Goal: Task Accomplishment & Management: Manage account settings

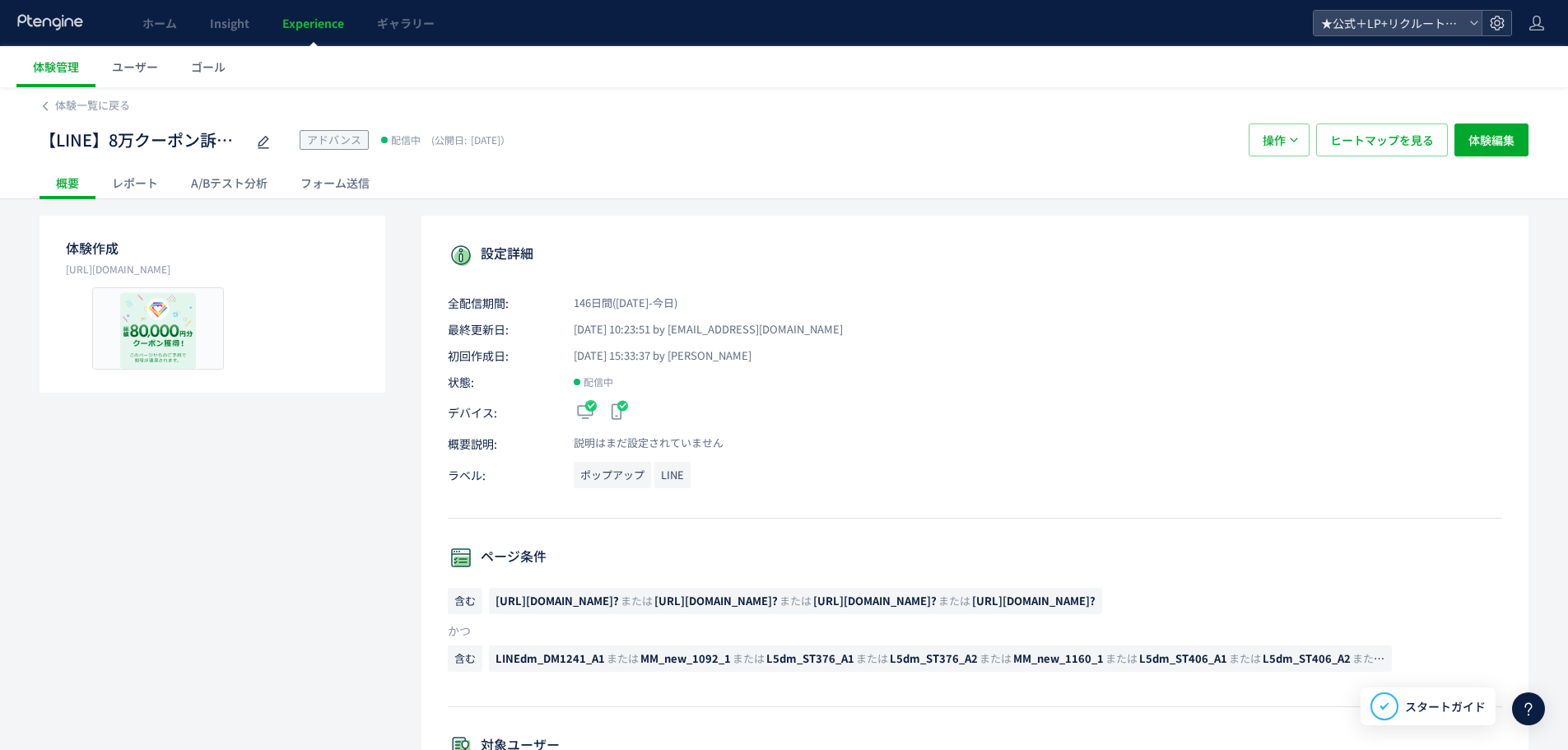
click at [1502, 22] on icon at bounding box center [1497, 23] width 16 height 16
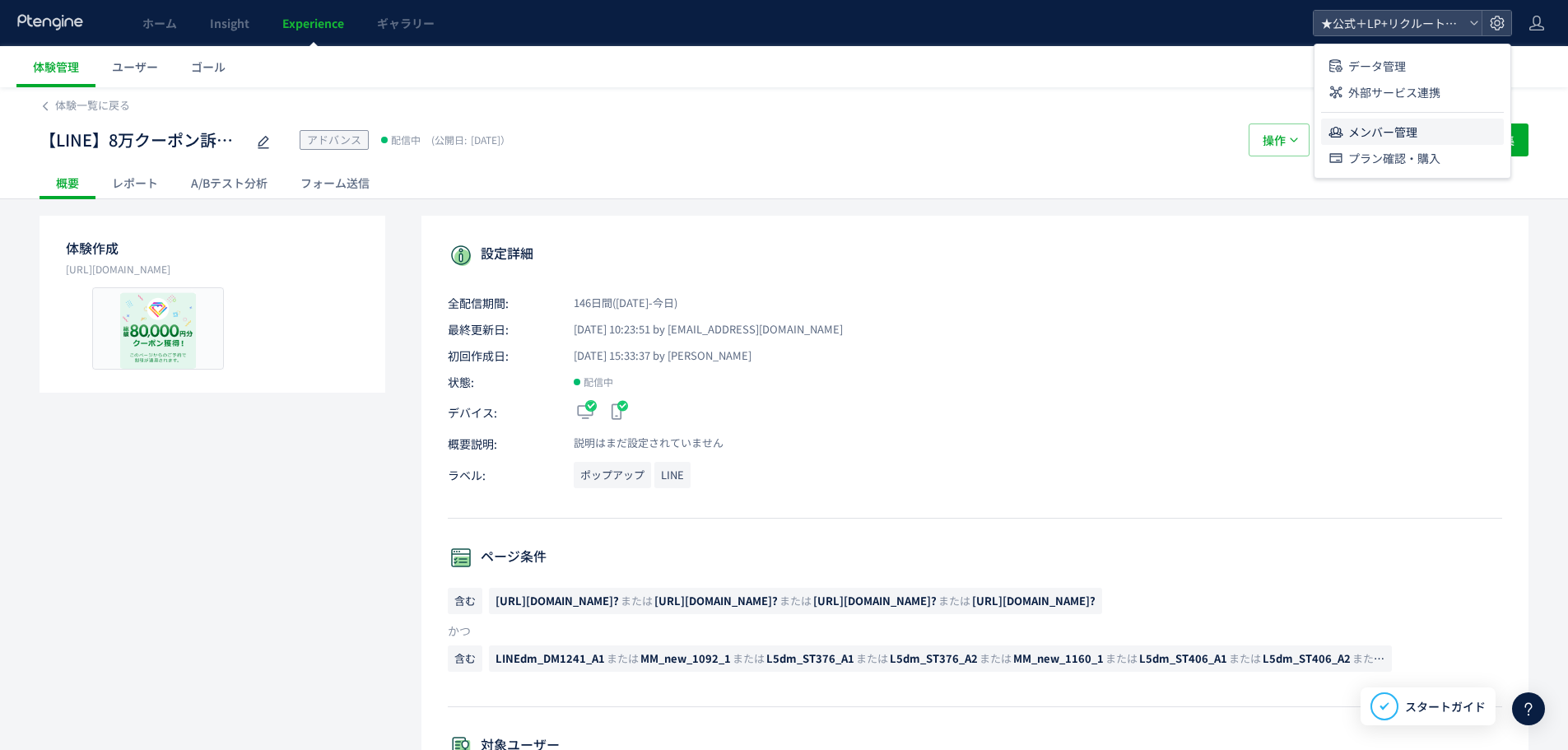
click at [1395, 128] on span "メンバー管理" at bounding box center [1383, 131] width 69 height 26
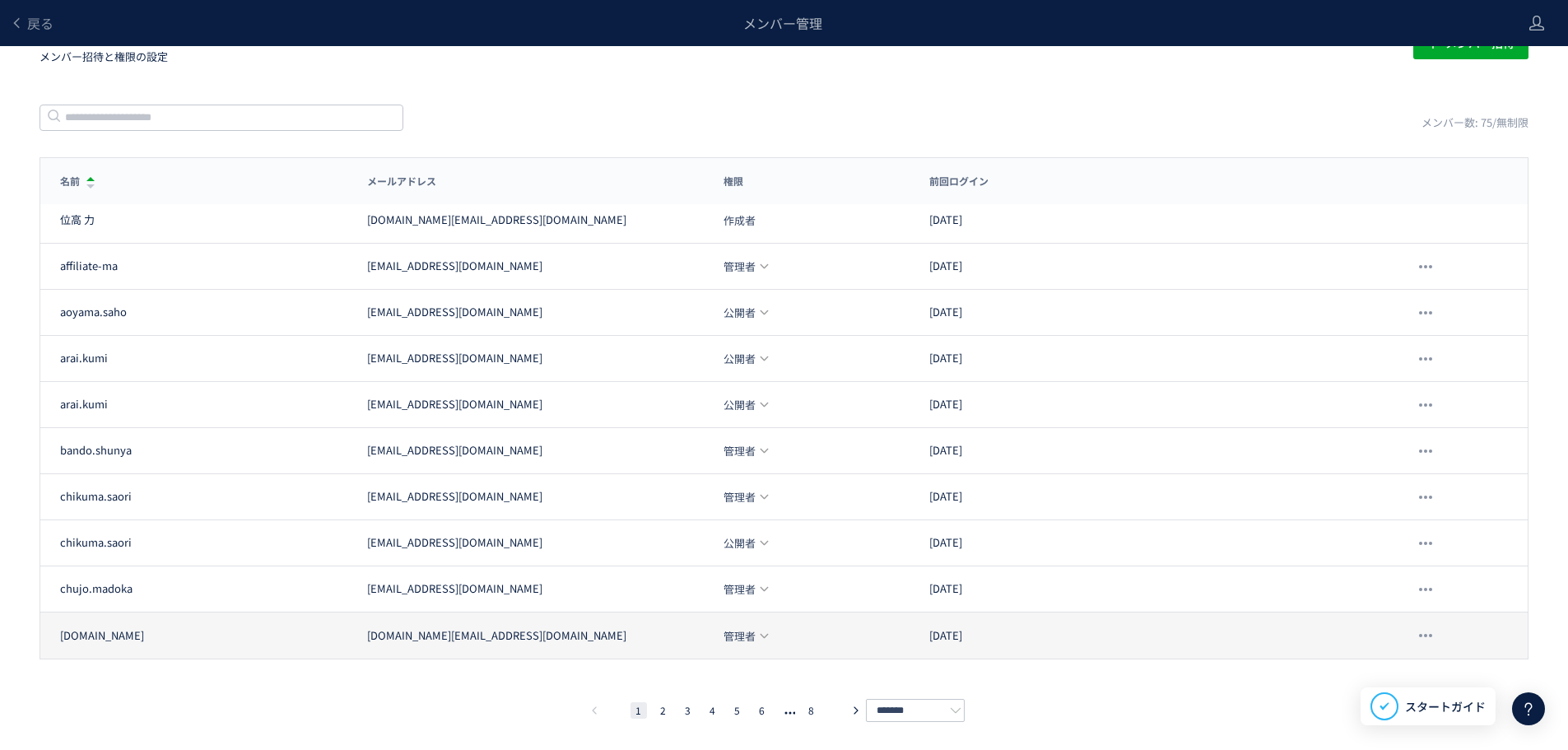
scroll to position [48, 0]
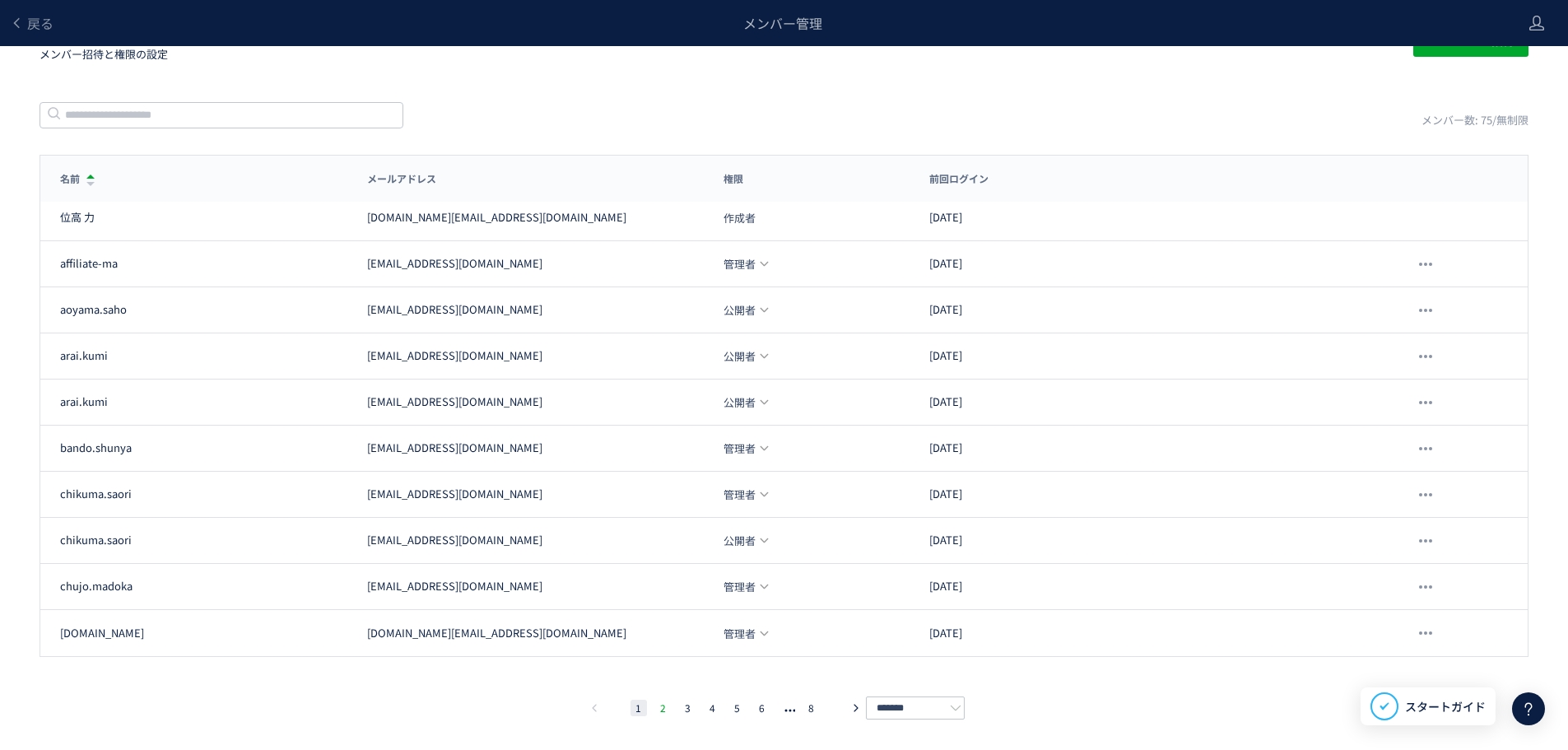
click at [657, 705] on li "2" at bounding box center [663, 707] width 16 height 16
click at [691, 706] on li "3" at bounding box center [688, 707] width 16 height 16
click at [713, 707] on li "4" at bounding box center [713, 707] width 16 height 16
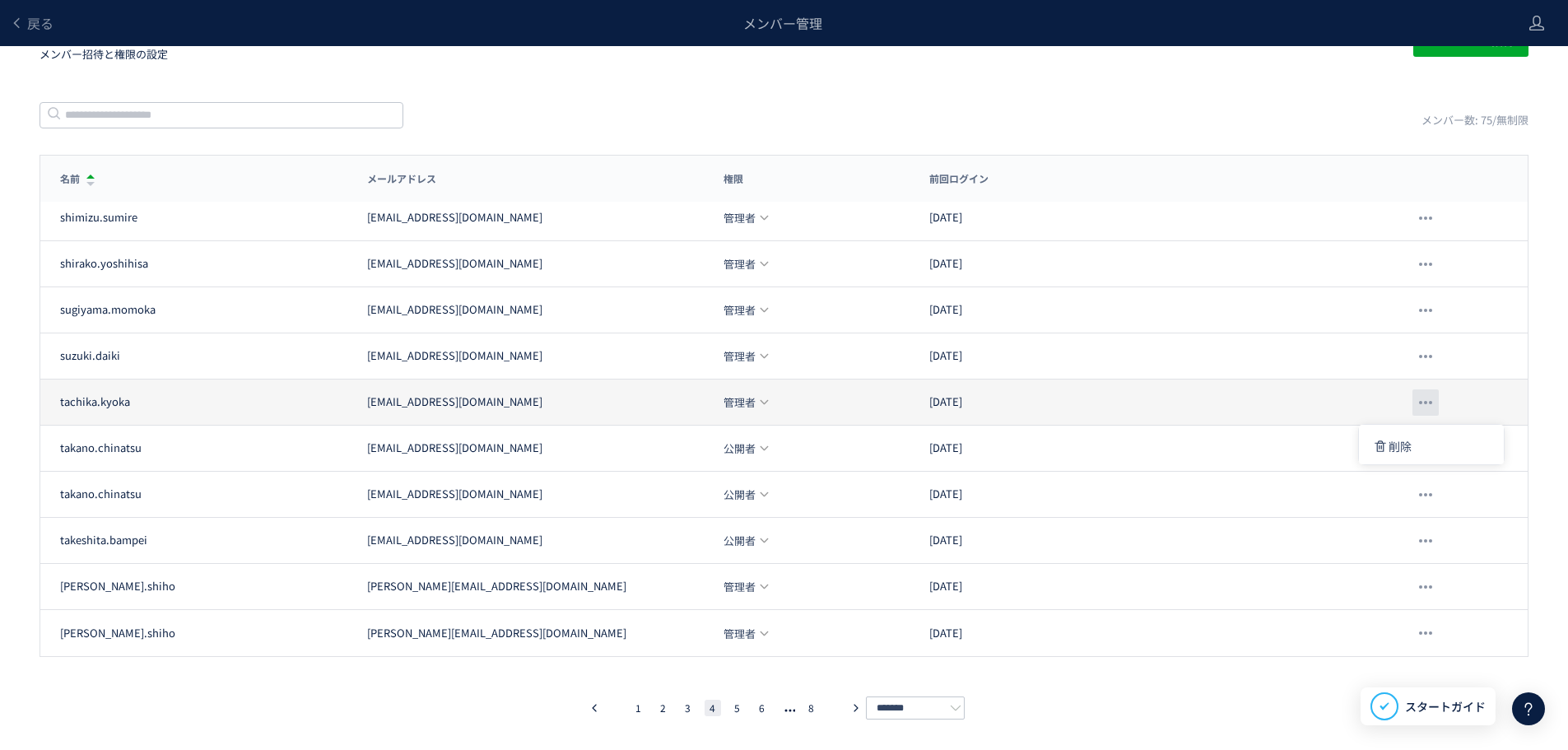
click at [1425, 403] on div at bounding box center [1425, 402] width 26 height 26
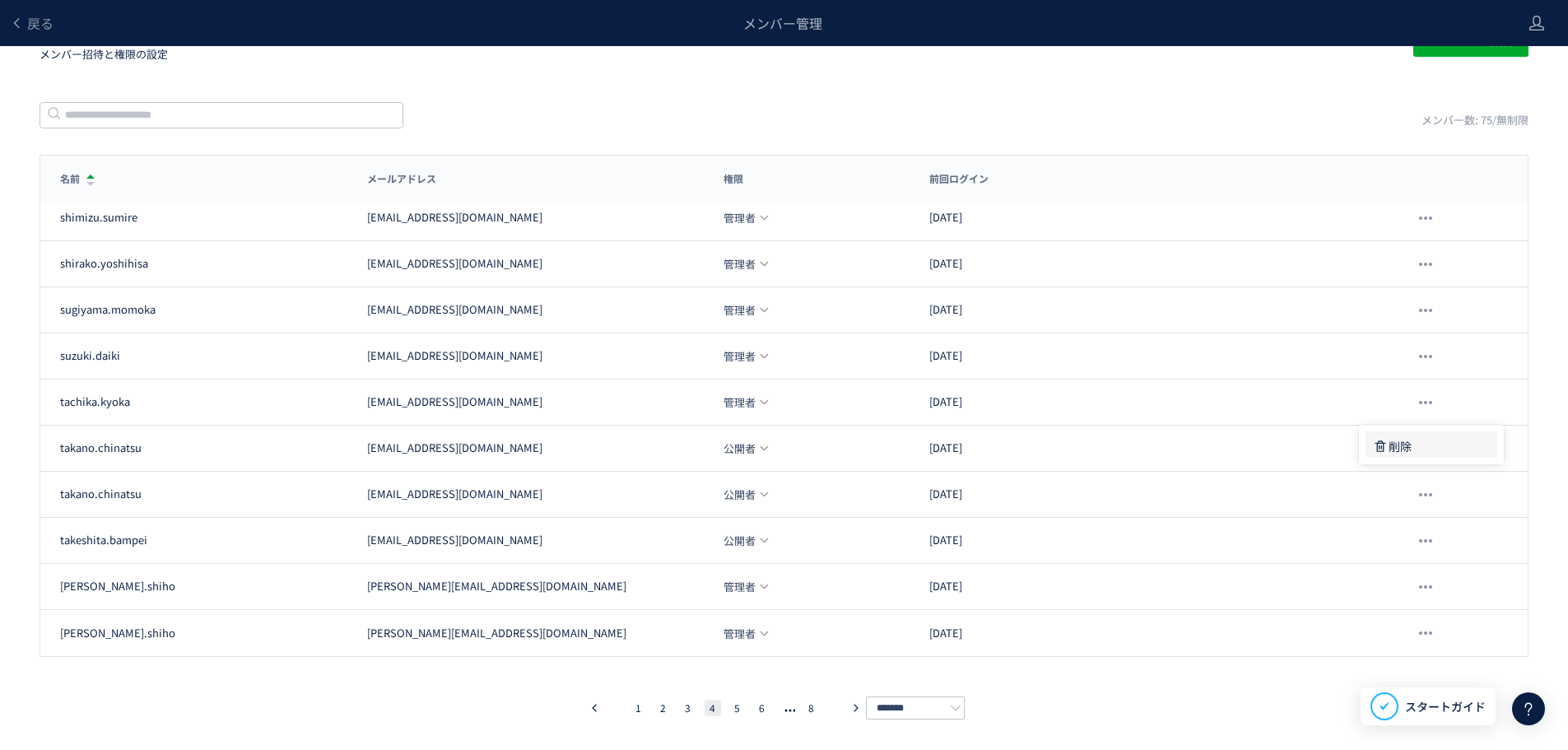
click at [1410, 446] on span "削除" at bounding box center [1399, 446] width 23 height 30
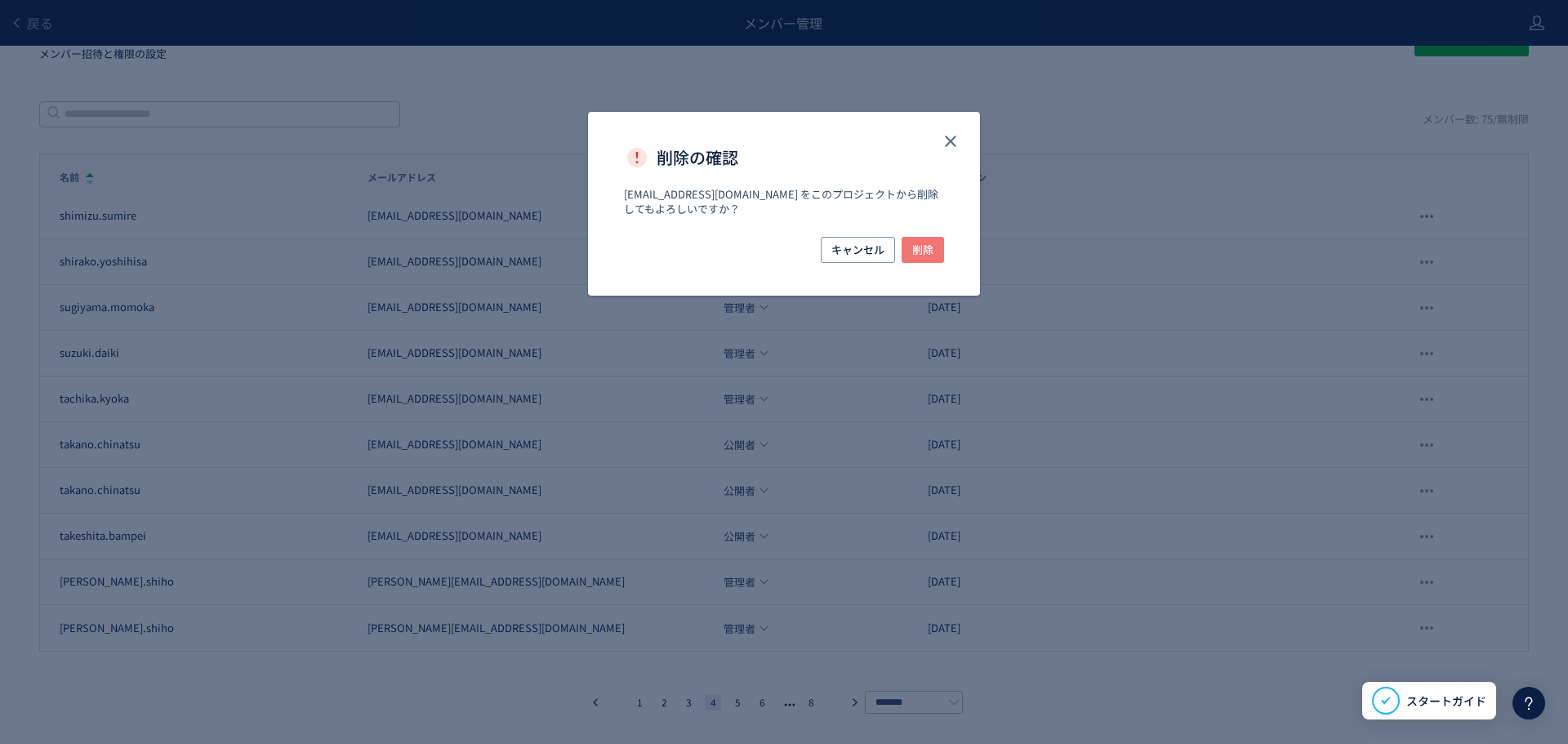
click at [929, 250] on span "削除" at bounding box center [923, 249] width 22 height 26
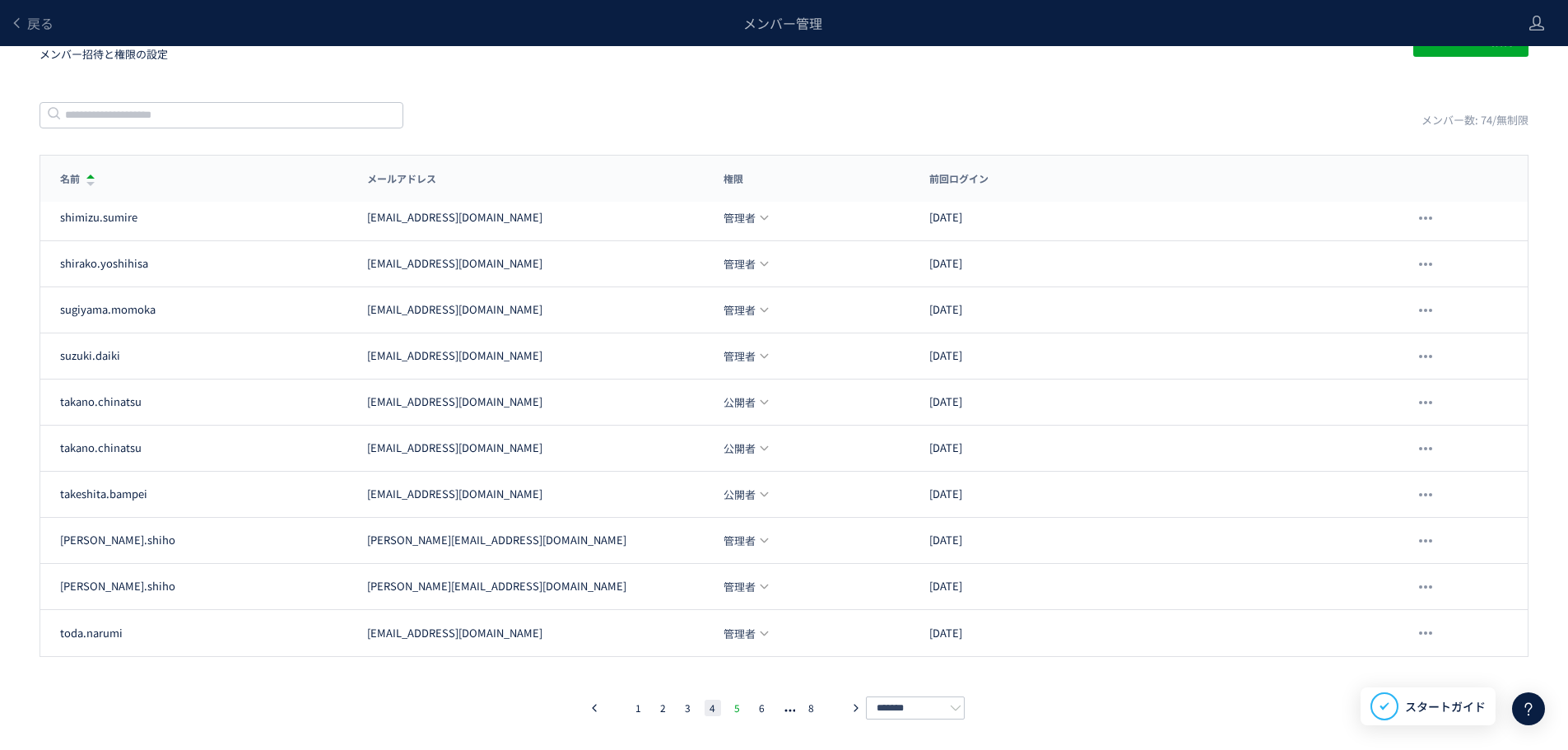
click at [733, 709] on li "5" at bounding box center [737, 707] width 16 height 16
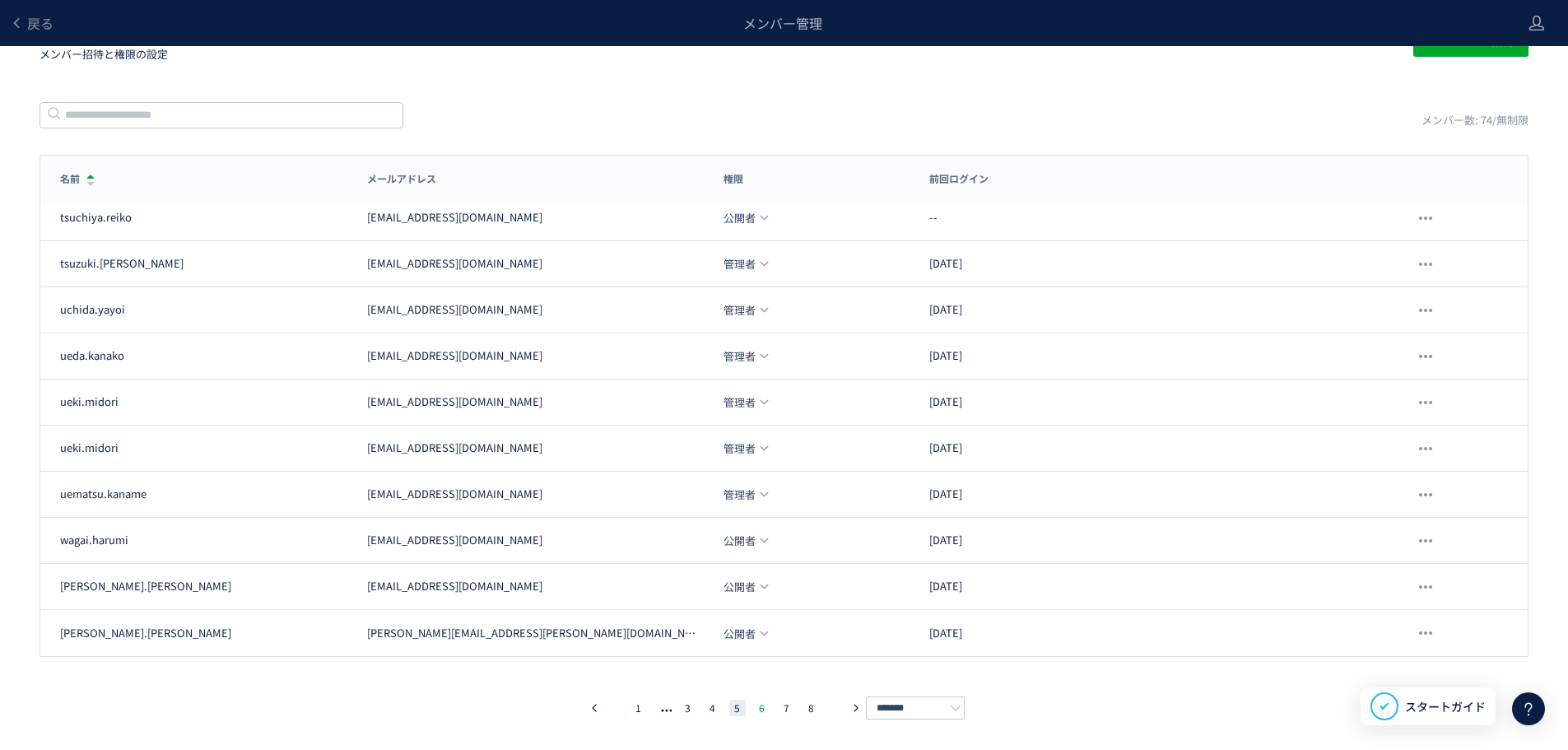
click at [760, 707] on li "6" at bounding box center [762, 707] width 16 height 16
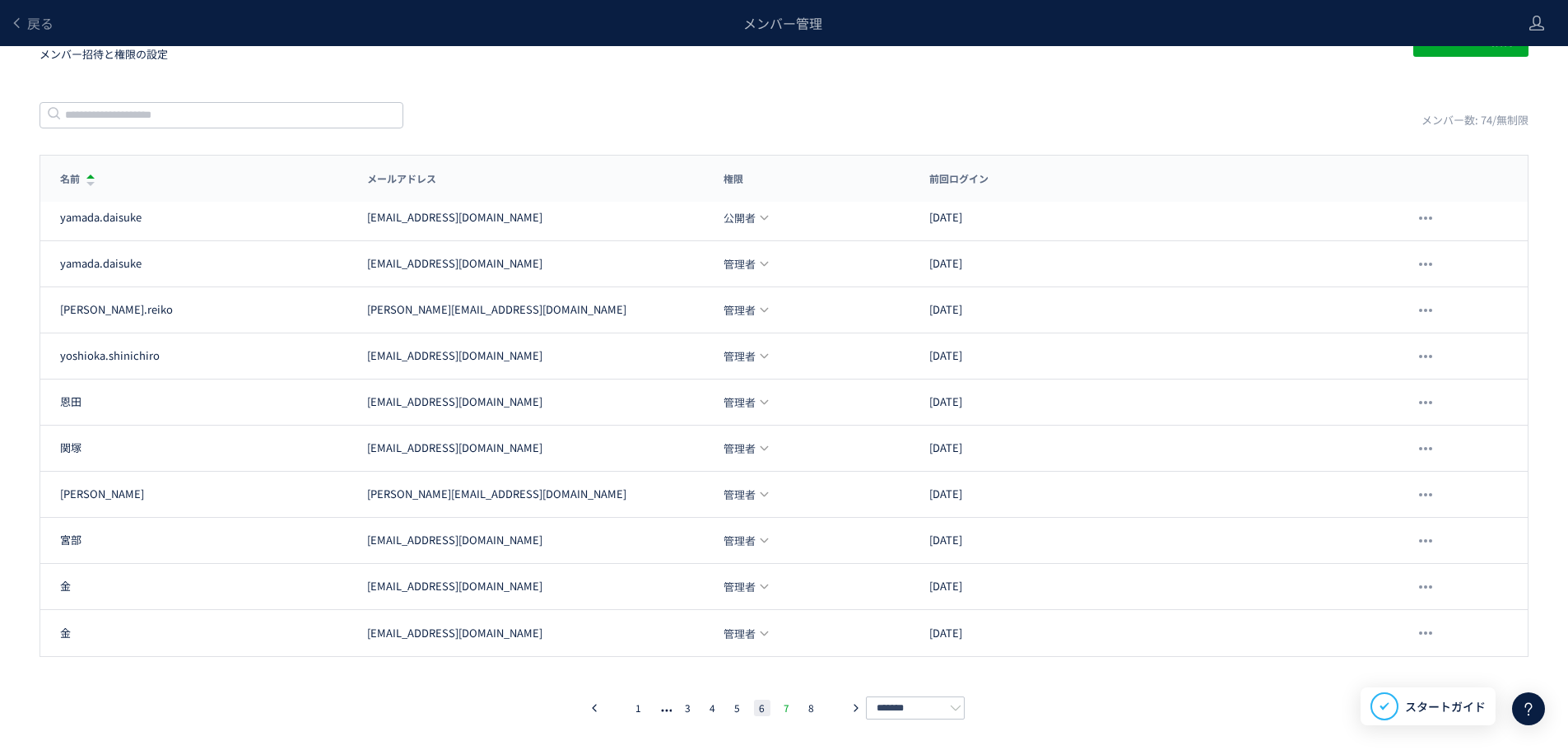
click at [783, 707] on li "7" at bounding box center [786, 707] width 16 height 16
click at [805, 709] on li "8" at bounding box center [812, 707] width 16 height 16
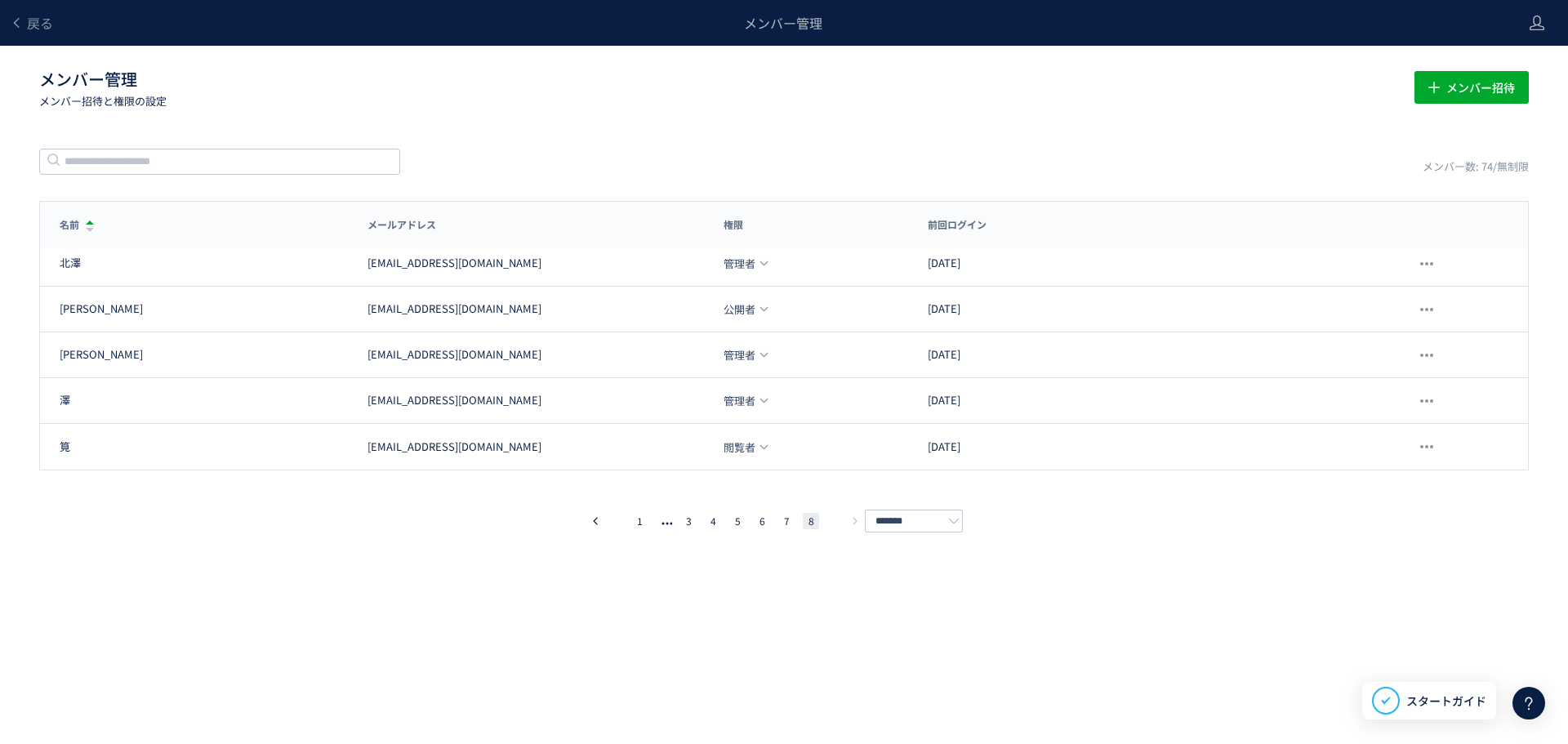
drag, startPoint x: 705, startPoint y: 118, endPoint x: 700, endPoint y: 142, distance: 24.5
click at [705, 118] on div "戻る メンバー管理 メンバー管理 メンバー招待と権限の設定 メンバー招待 メンバー数: 74/無制限 名前 メールアドレス 権限 前回ログイン 名前 メールア…" at bounding box center [784, 347] width 1568 height 695
click at [592, 524] on button "pagination" at bounding box center [595, 521] width 20 height 16
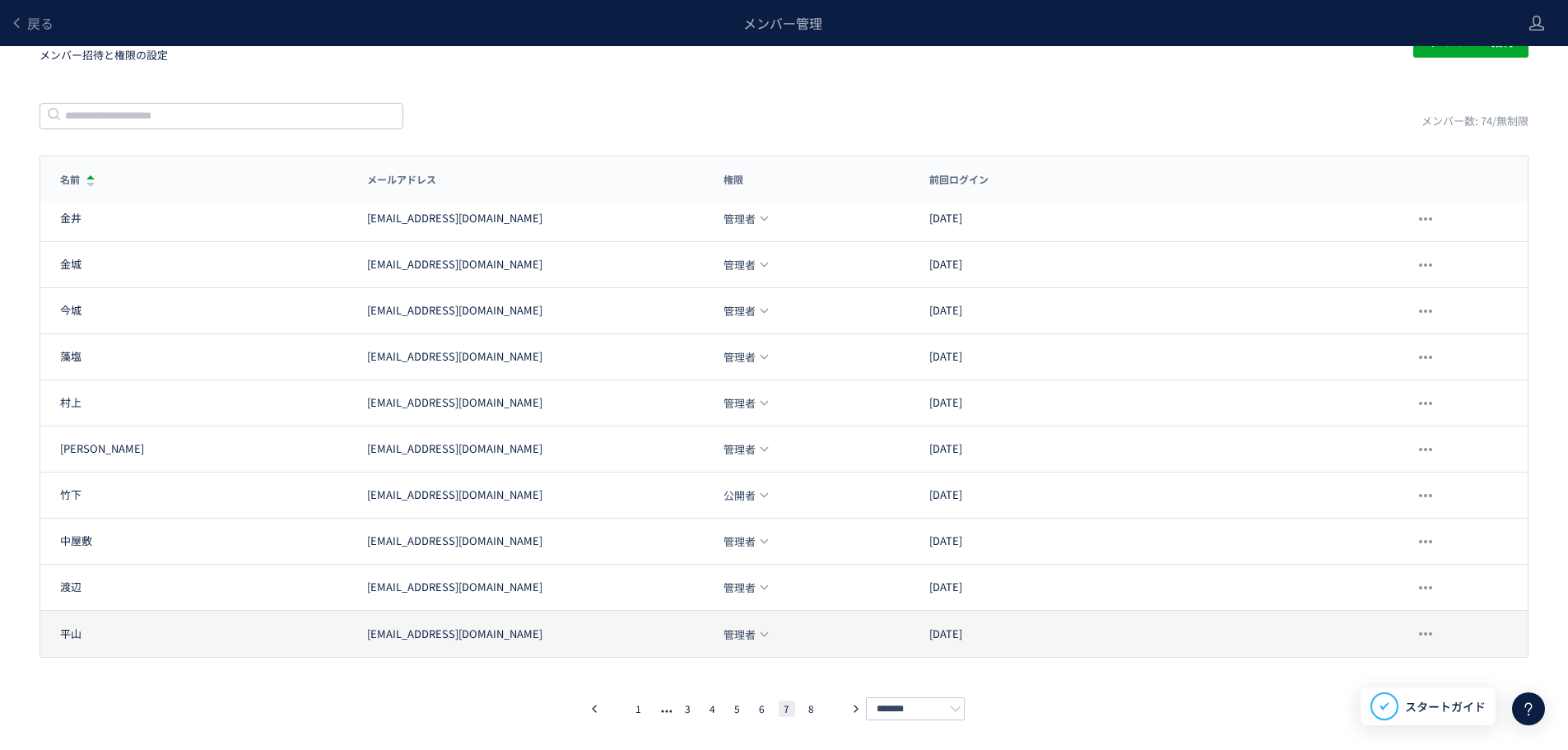
scroll to position [48, 0]
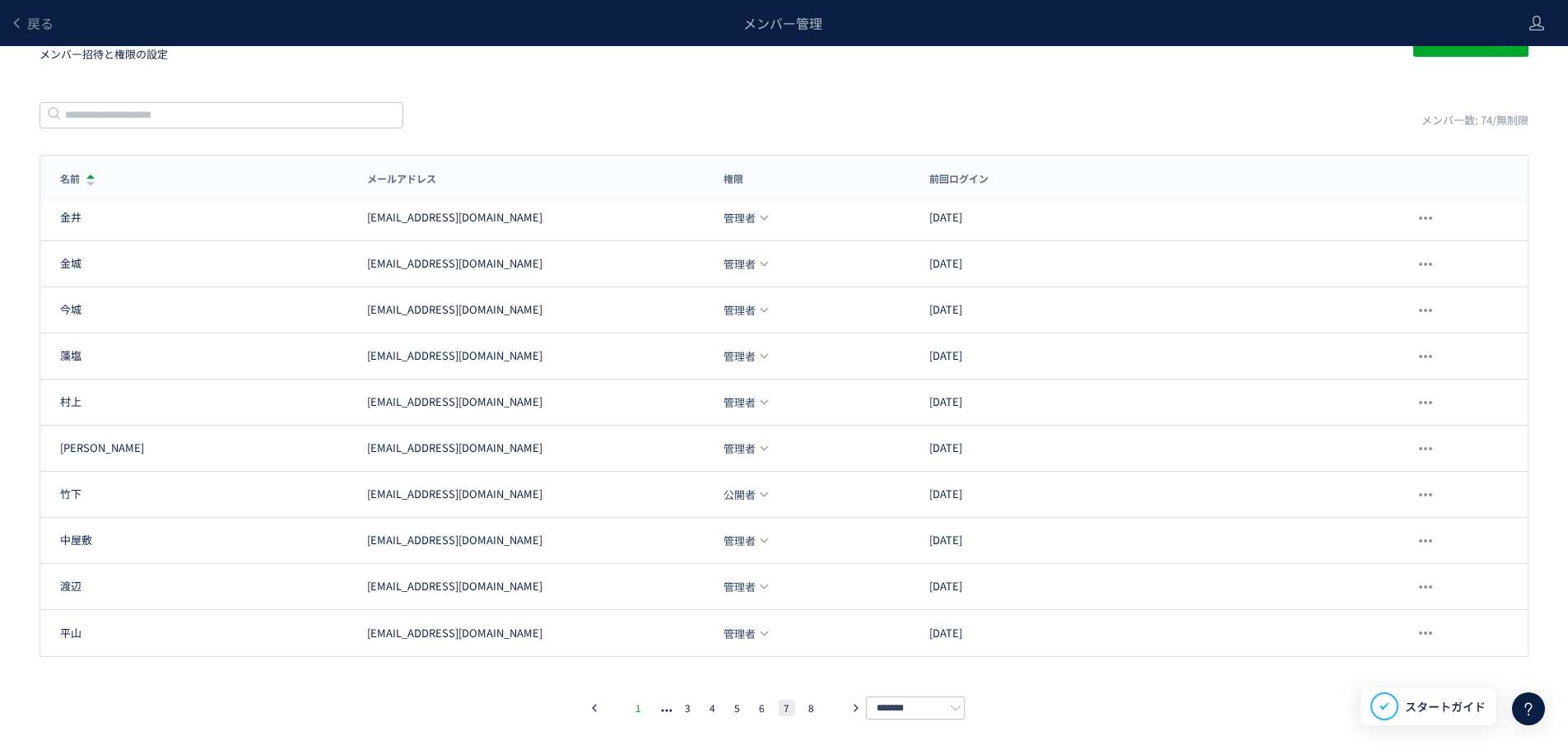
click at [635, 708] on li "1" at bounding box center [639, 707] width 16 height 16
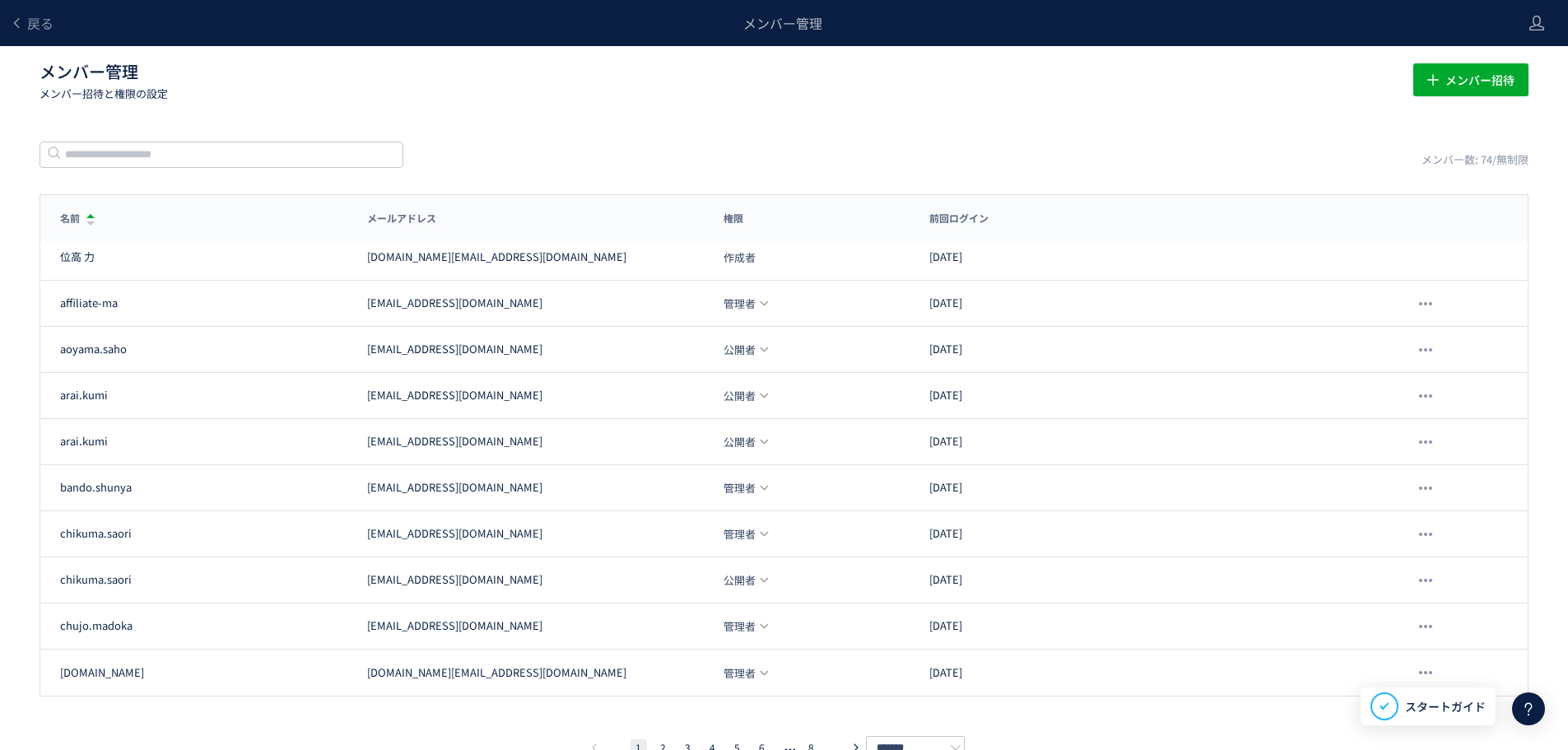
scroll to position [0, 0]
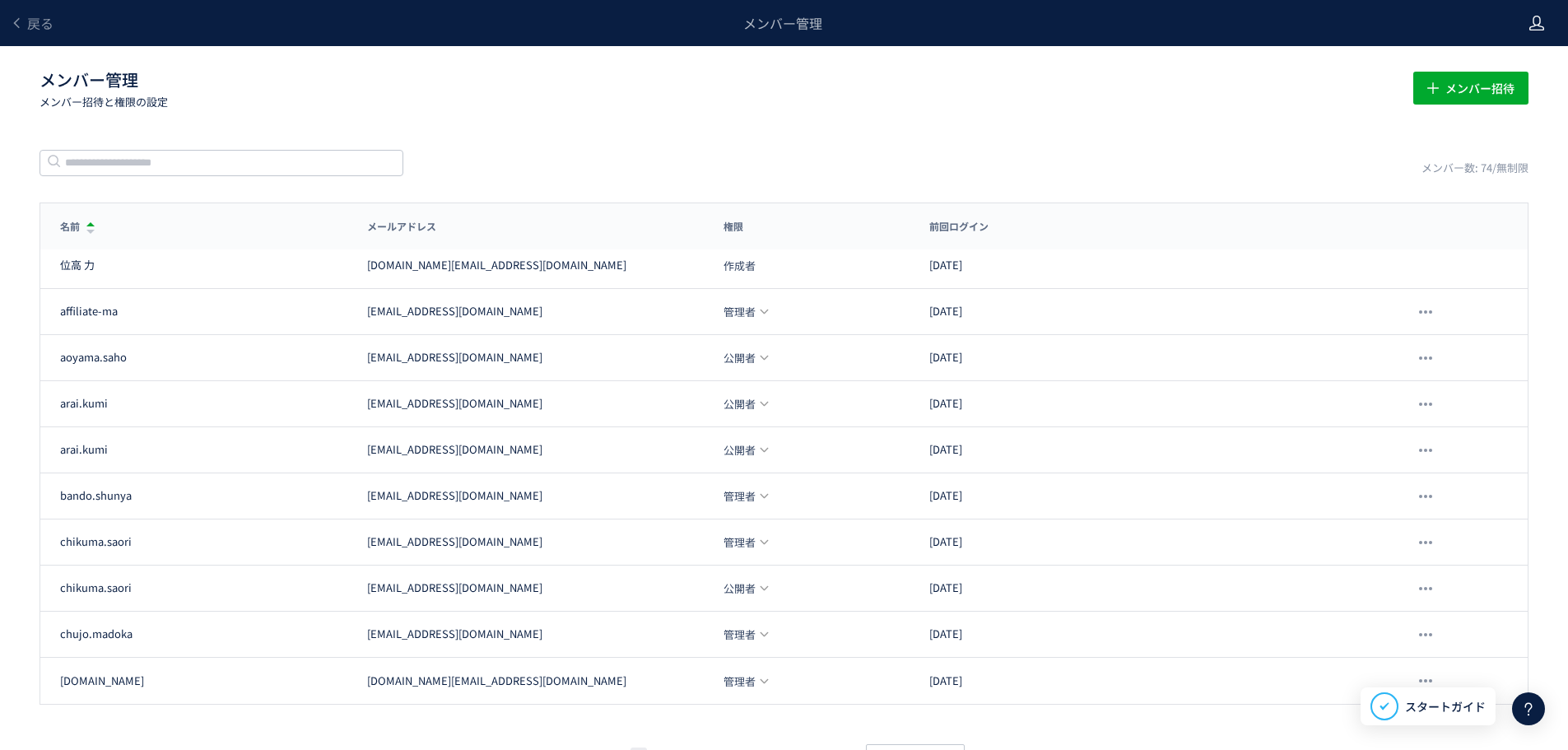
click at [1537, 23] on icon at bounding box center [1536, 23] width 16 height 16
click at [1511, 66] on span "アカウント設定" at bounding box center [1494, 65] width 81 height 16
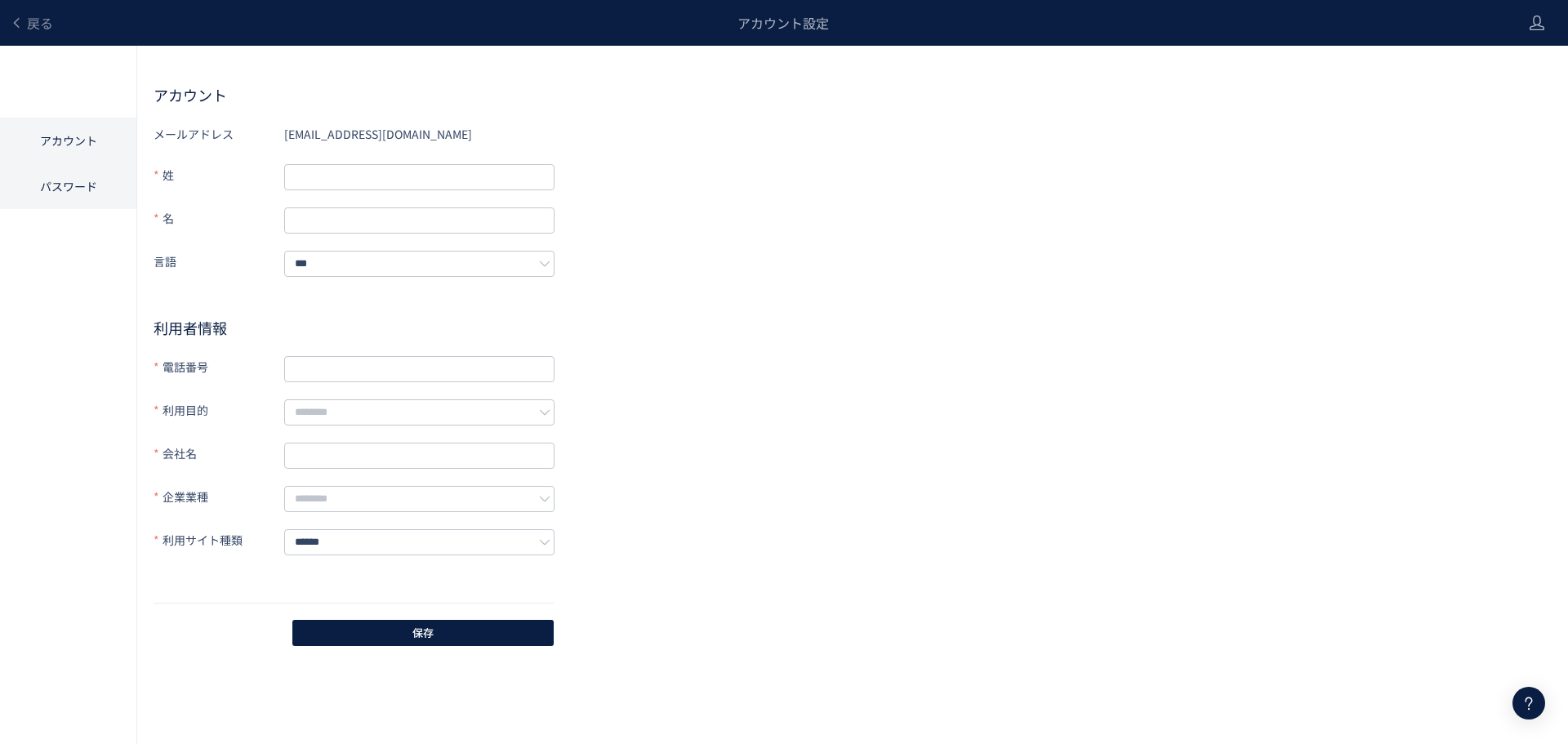
click at [81, 176] on li "パスワード" at bounding box center [68, 186] width 137 height 46
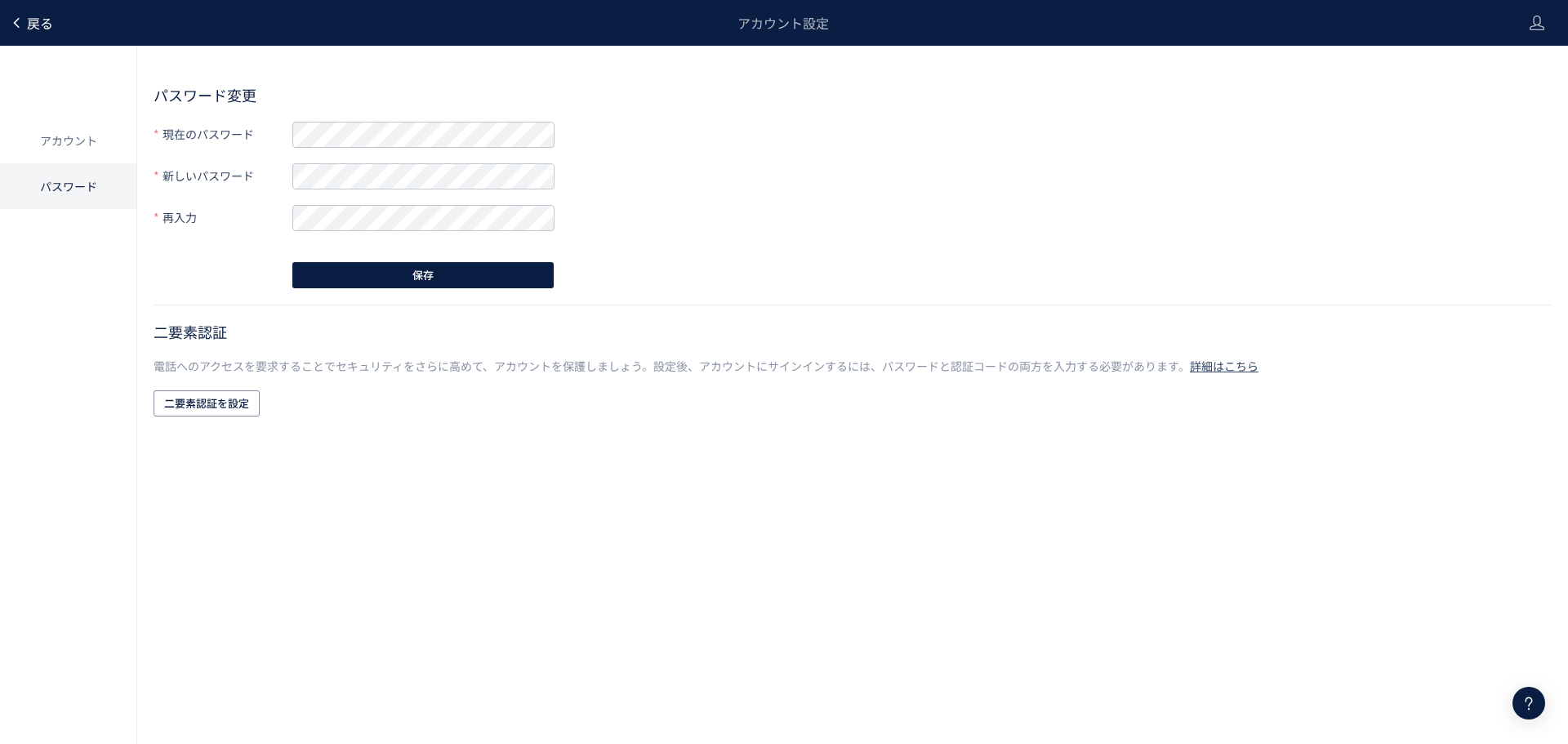
click at [39, 22] on span "戻る" at bounding box center [40, 23] width 26 height 20
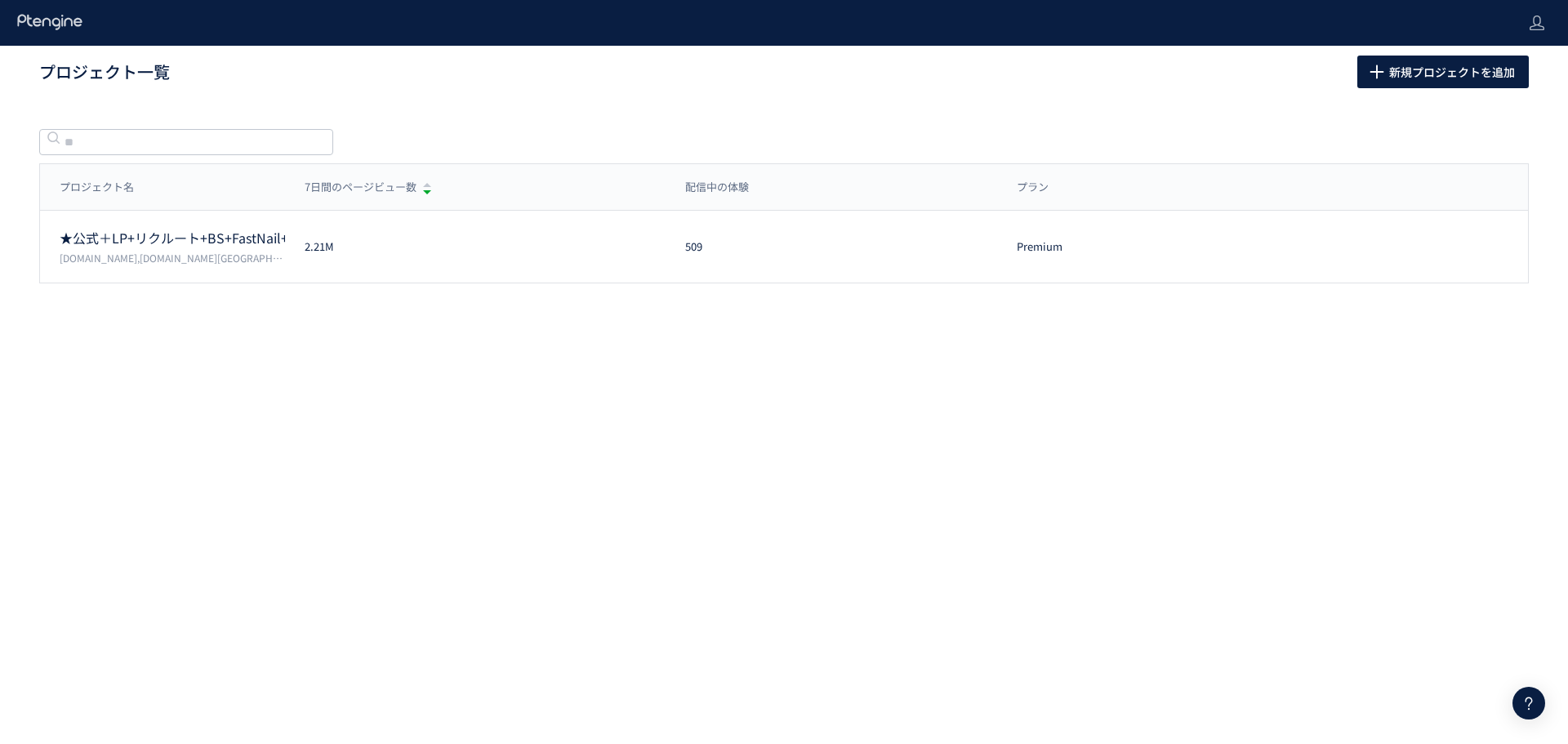
click at [40, 29] on icon at bounding box center [49, 22] width 67 height 16
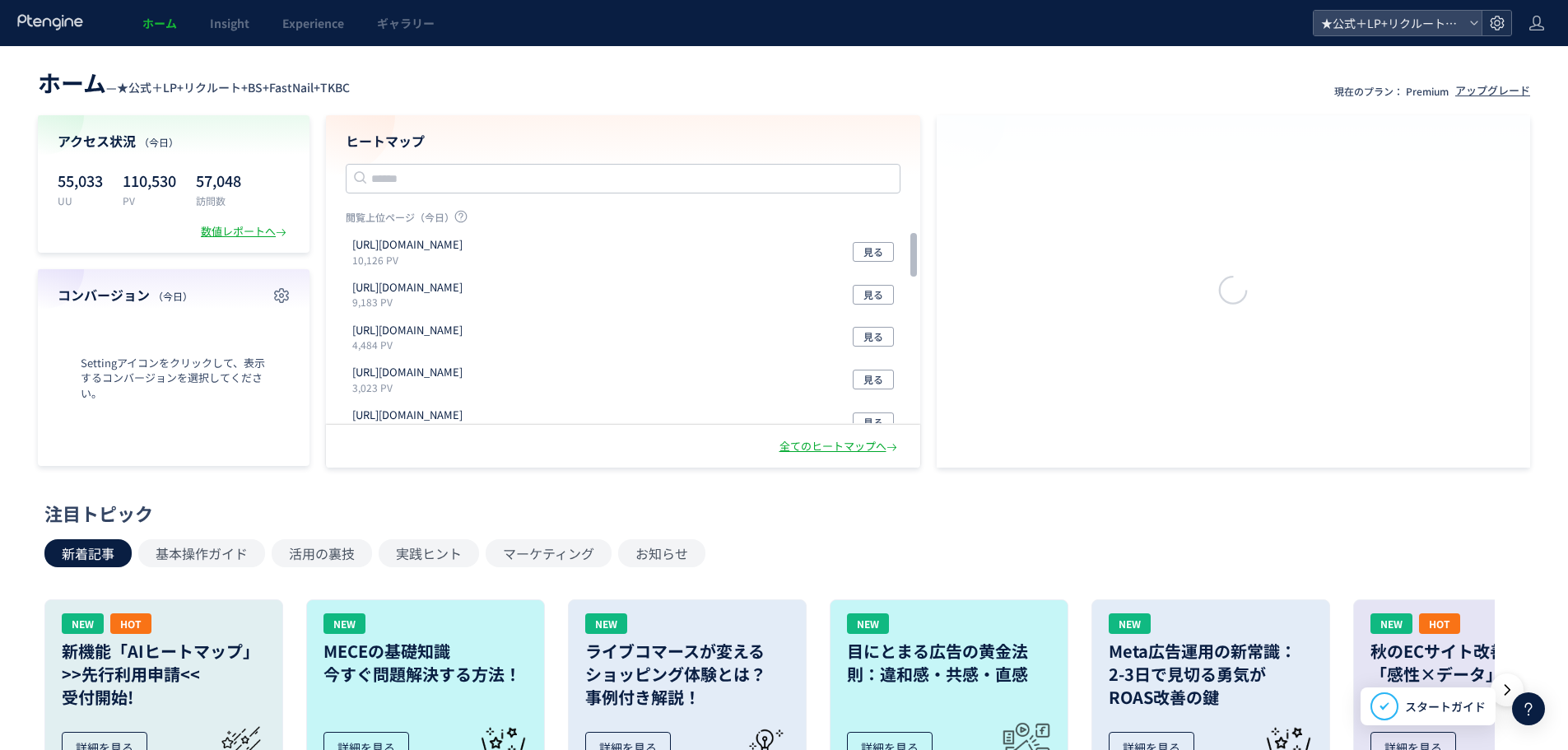
click at [1492, 20] on icon at bounding box center [1497, 23] width 16 height 16
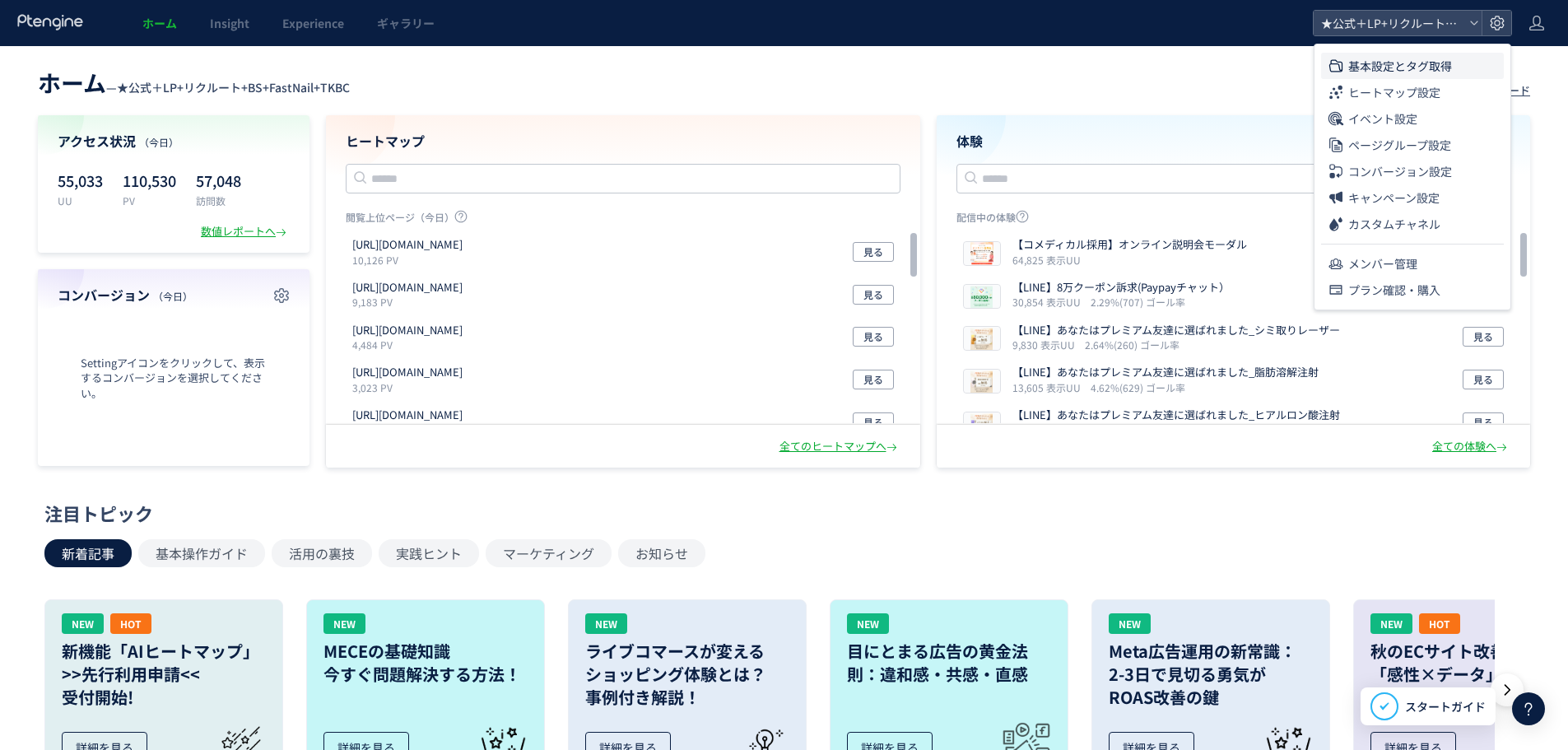
click at [1393, 68] on span "基本設定とタグ取得" at bounding box center [1400, 65] width 104 height 26
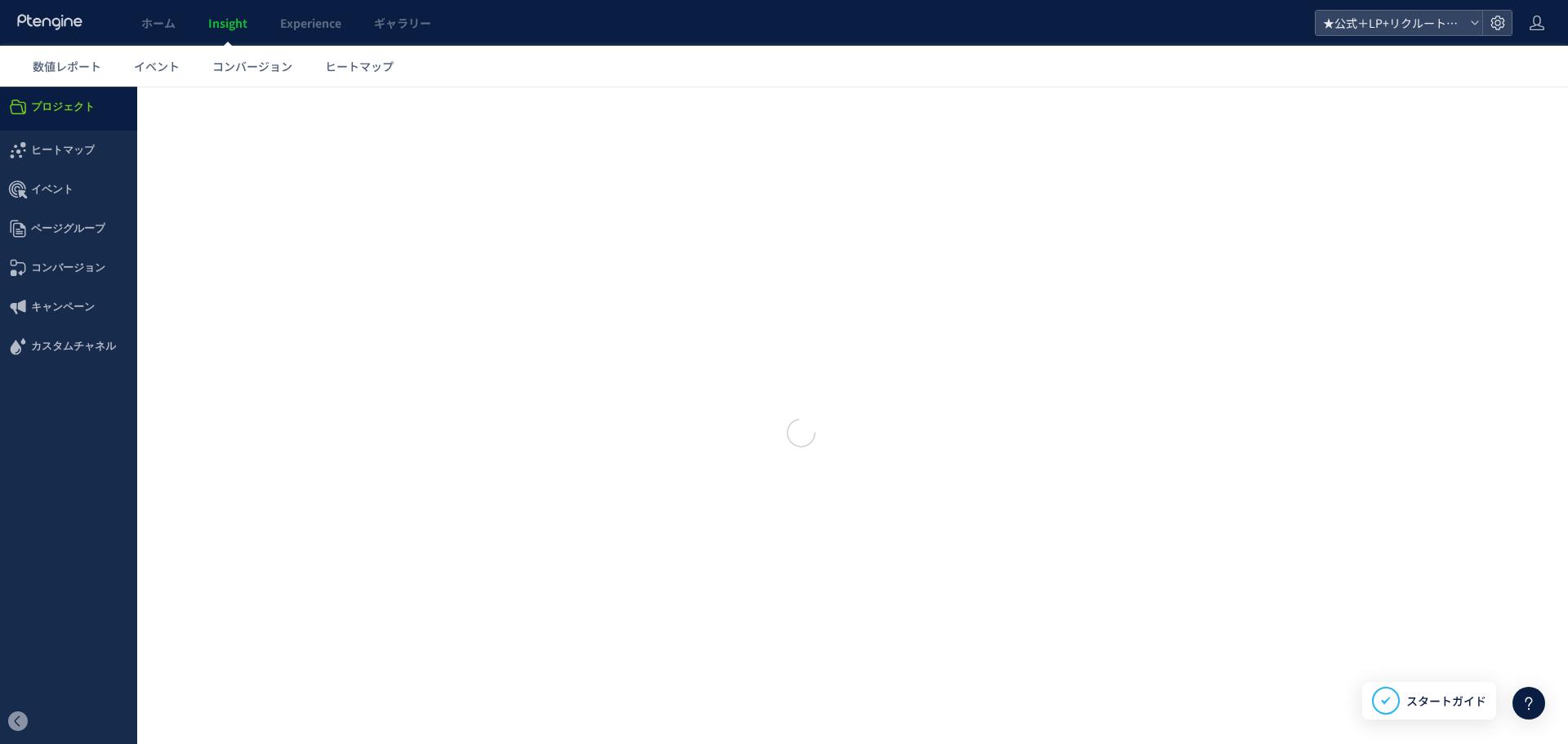
type input "**********"
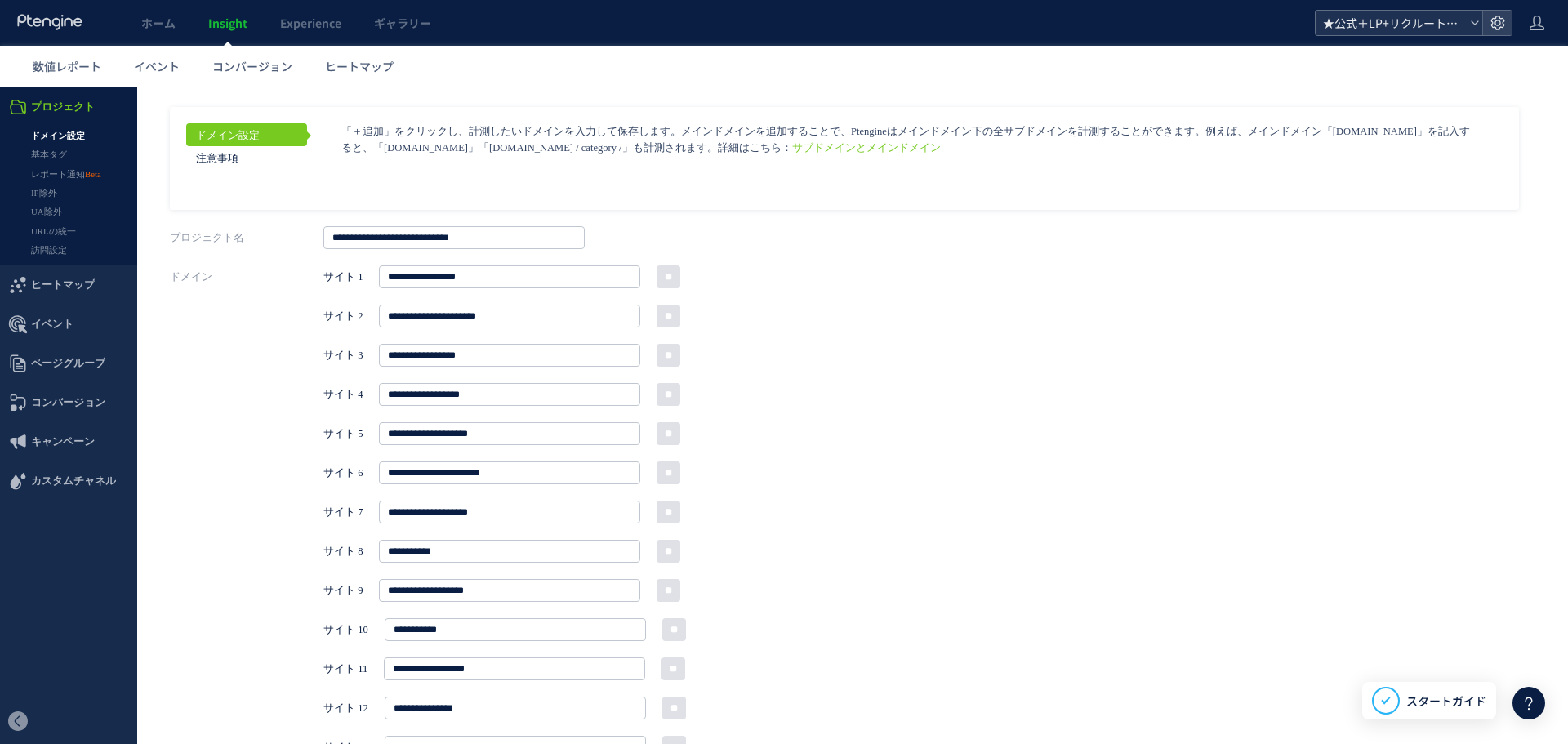
click at [1433, 22] on span "★公式＋LP+リクルート+BS+FastNail+TKBC" at bounding box center [1391, 22] width 145 height 24
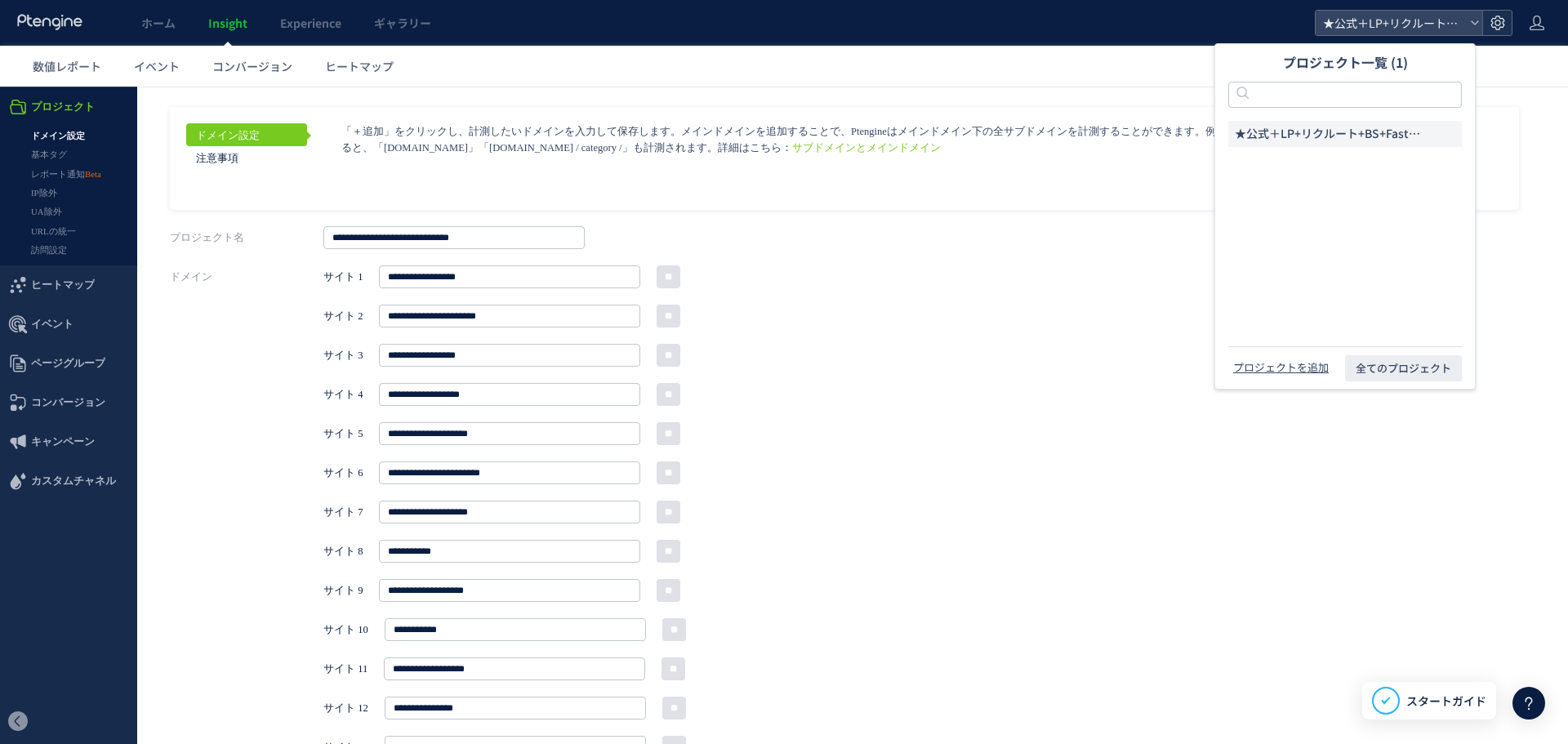
click at [1494, 22] on icon at bounding box center [1498, 22] width 16 height 16
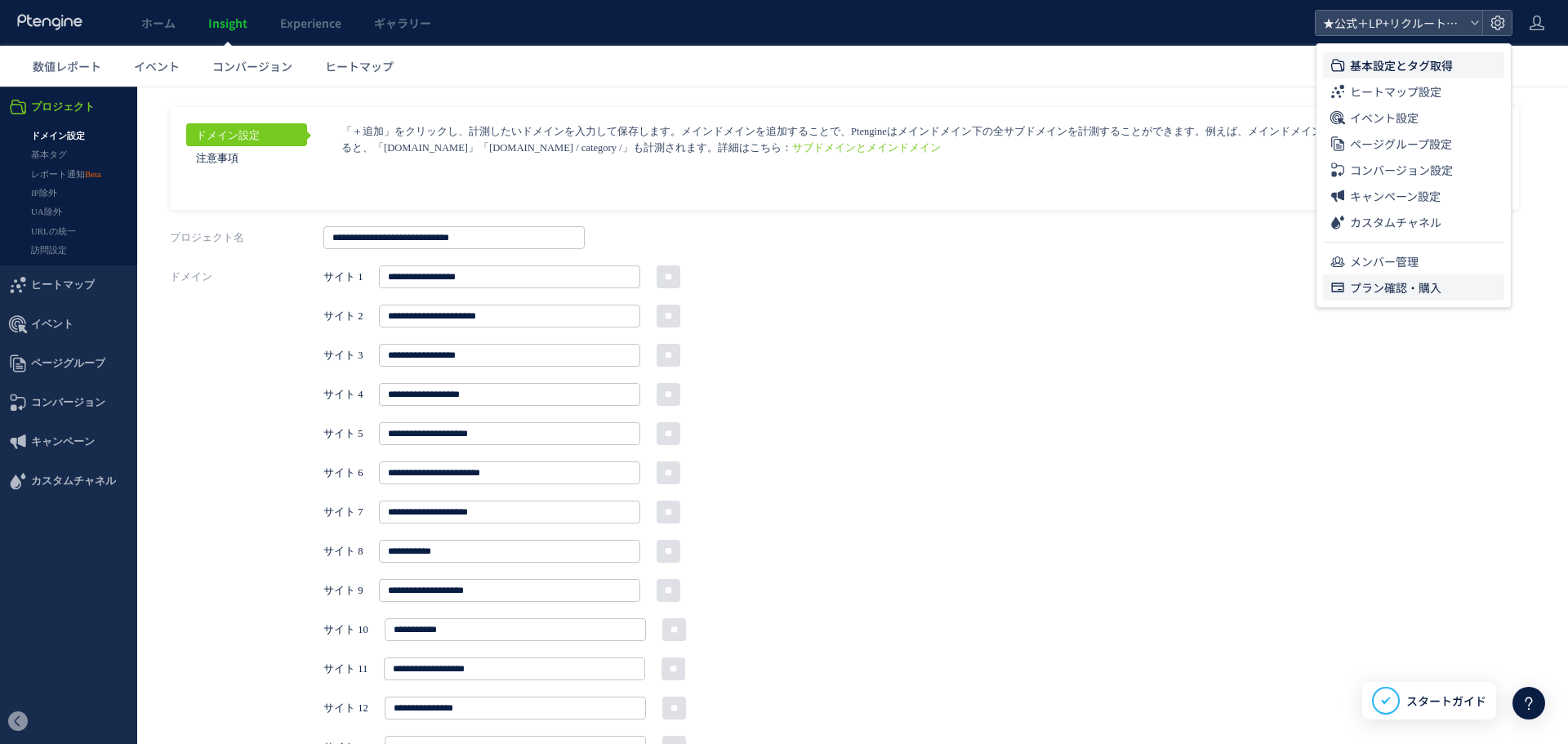
click at [1398, 286] on span "プラン確認・購入" at bounding box center [1396, 287] width 92 height 26
